Goal: Information Seeking & Learning: Compare options

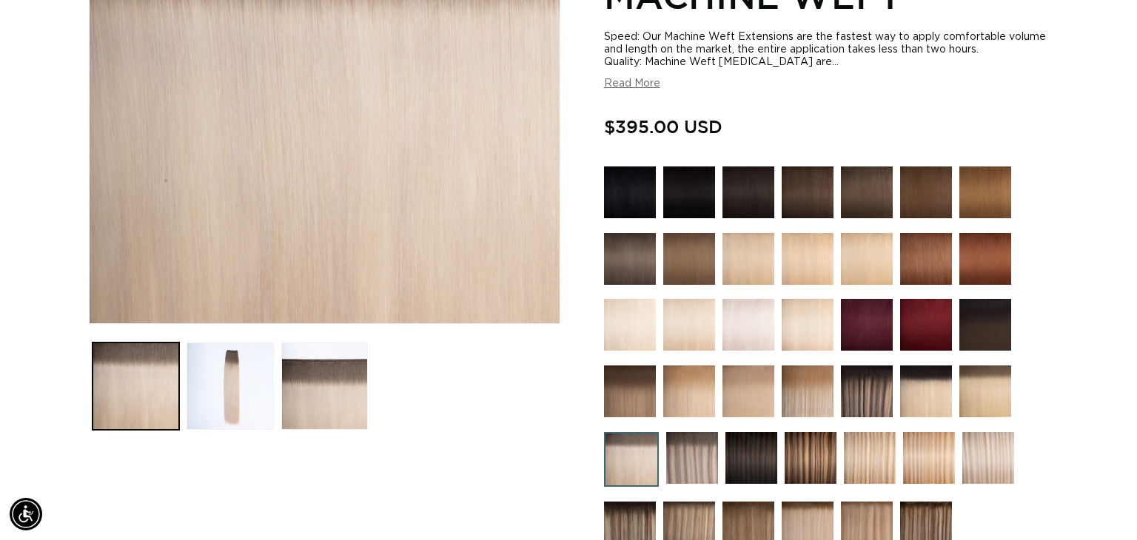
scroll to position [0, 2063]
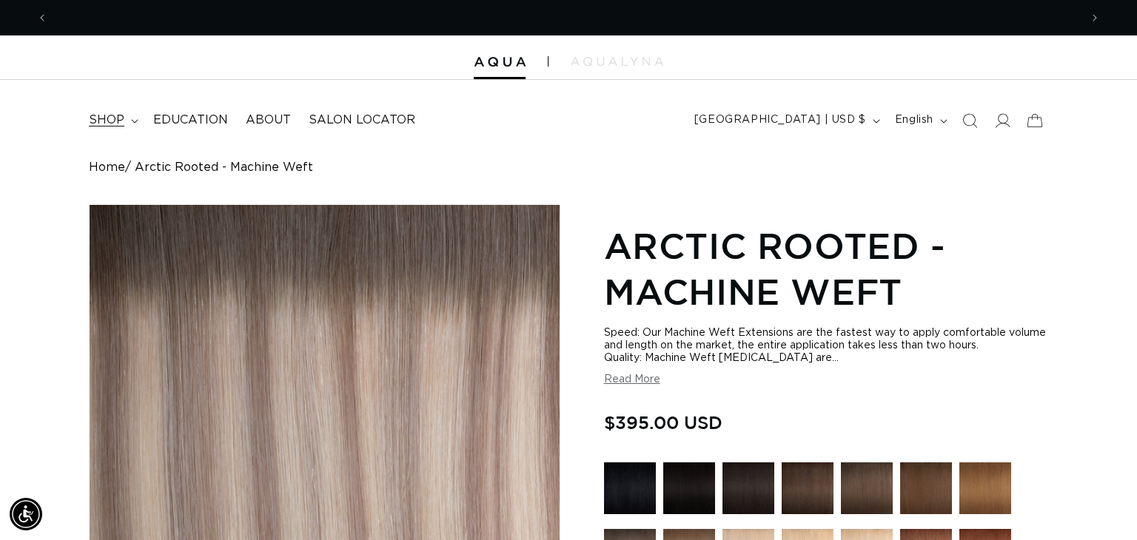
scroll to position [0, 2063]
click at [129, 125] on summary "shop" at bounding box center [112, 120] width 64 height 33
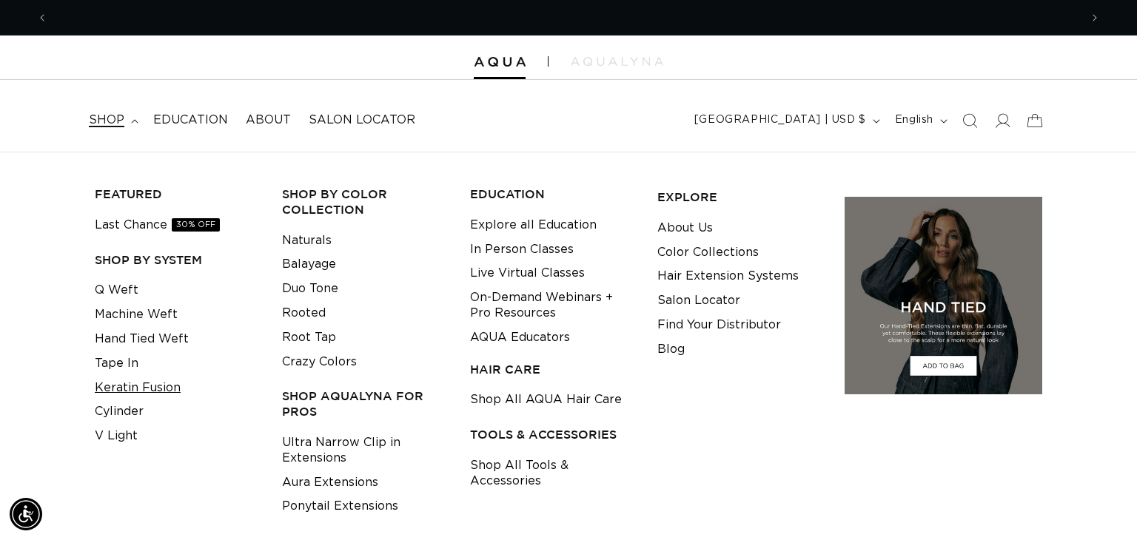
scroll to position [0, 0]
click at [140, 413] on link "Cylinder" at bounding box center [119, 412] width 49 height 24
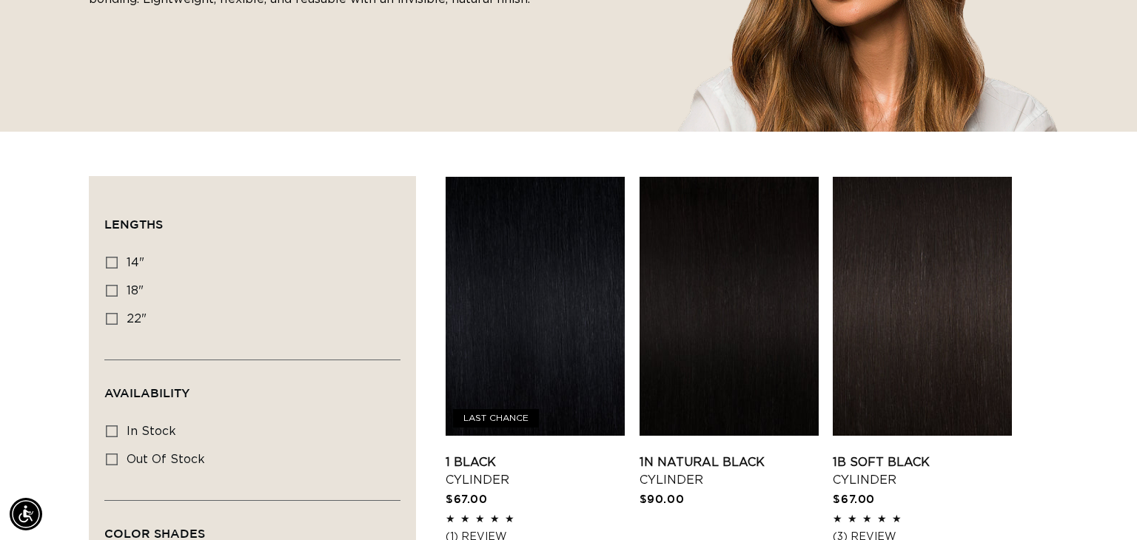
scroll to position [0, 1032]
click at [501, 454] on link "1 Black Cylinder" at bounding box center [534, 472] width 179 height 36
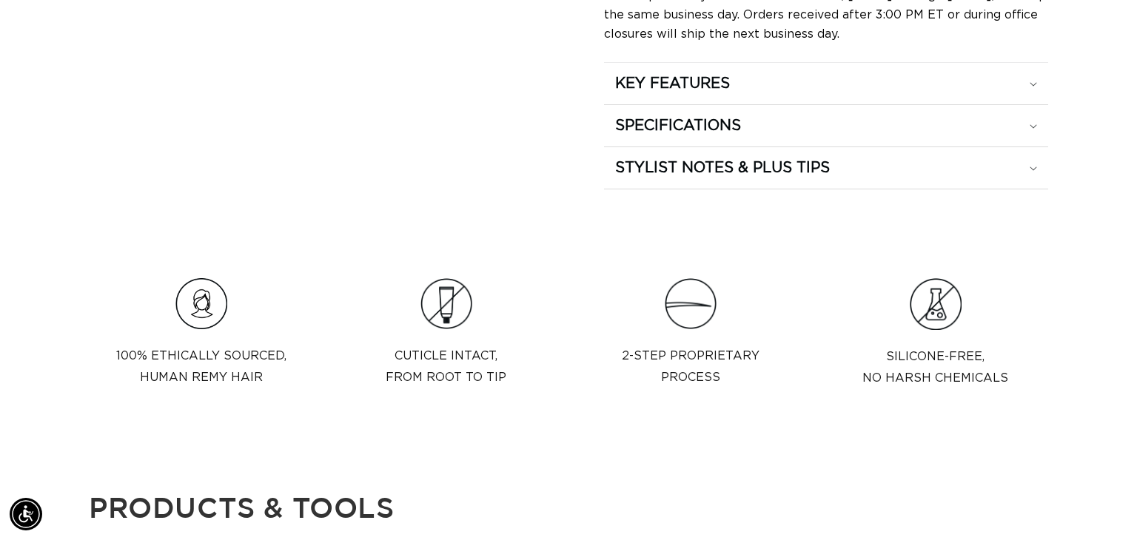
scroll to position [971, 0]
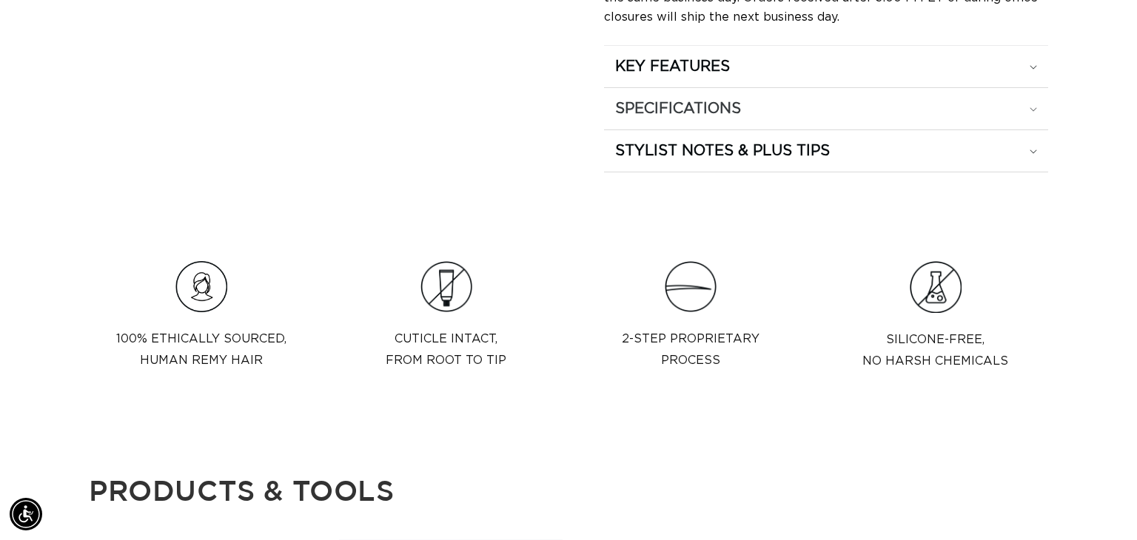
click at [714, 110] on h2 "SPECIFICATIONS" at bounding box center [678, 108] width 126 height 19
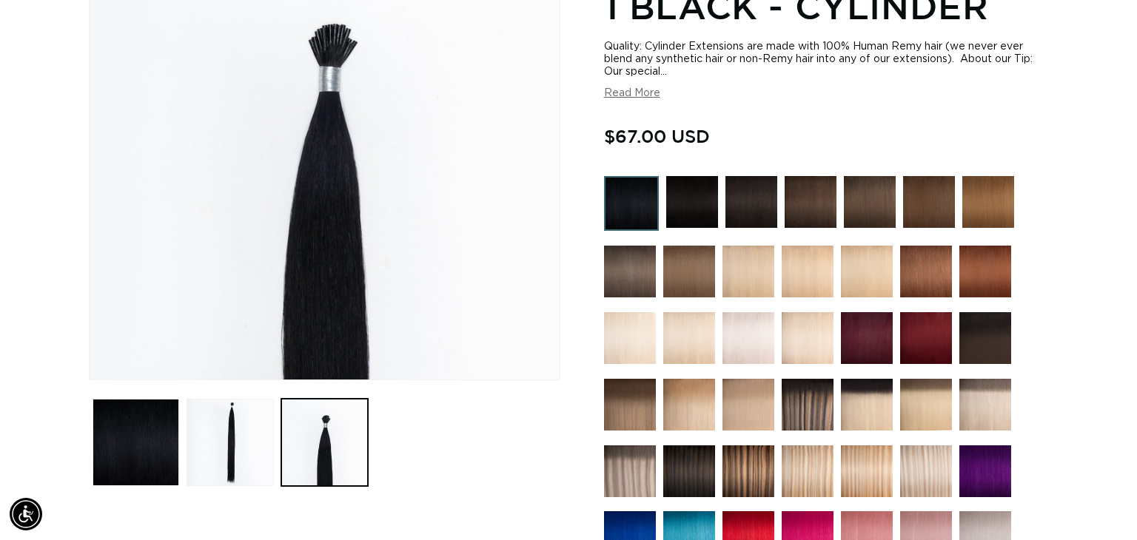
scroll to position [0, 0]
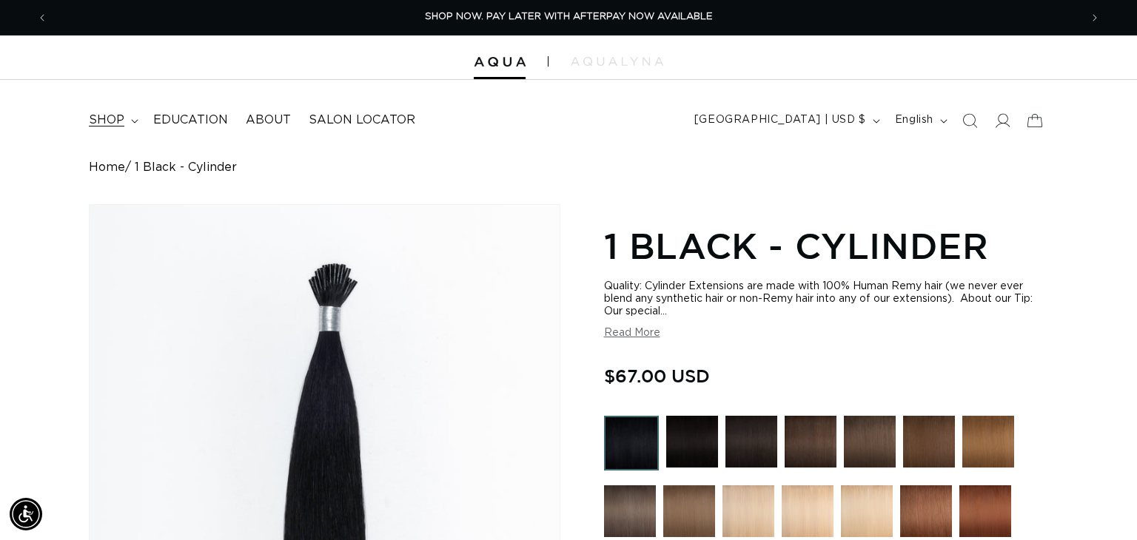
click at [132, 115] on summary "shop" at bounding box center [112, 120] width 64 height 33
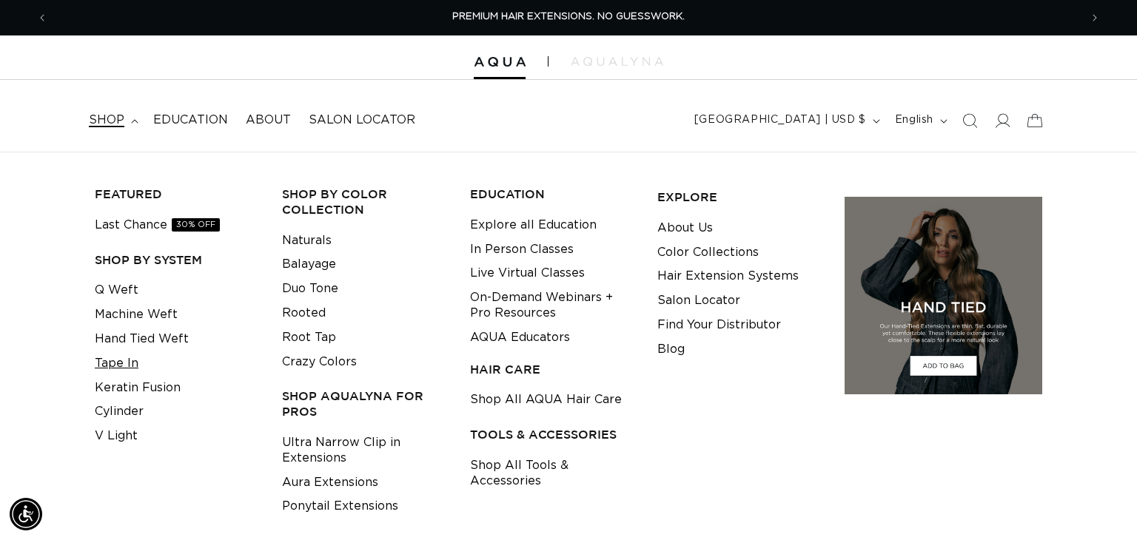
click at [130, 360] on link "Tape In" at bounding box center [117, 363] width 44 height 24
